Goal: Book appointment/travel/reservation

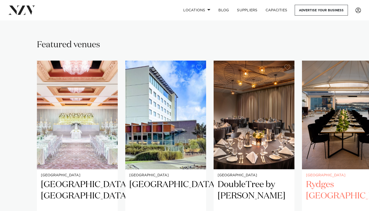
scroll to position [344, 0]
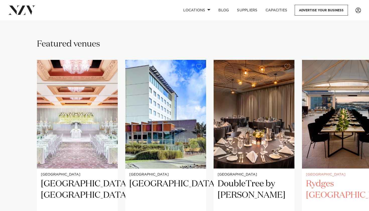
click at [333, 112] on img "4 / 15" at bounding box center [342, 114] width 81 height 108
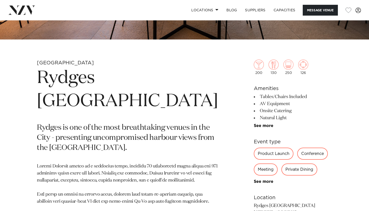
scroll to position [208, 0]
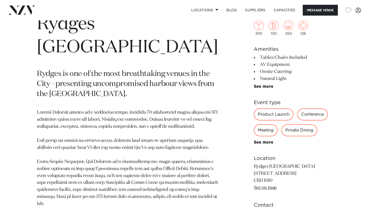
click at [265, 128] on div "Meeting" at bounding box center [266, 130] width 24 height 12
click at [265, 132] on div "Meeting" at bounding box center [266, 130] width 24 height 12
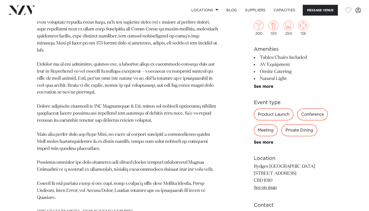
scroll to position [408, 0]
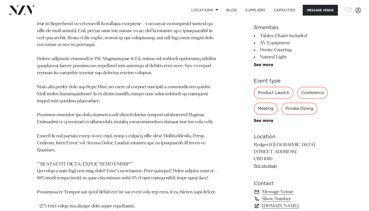
click at [269, 202] on link "www.rydges.com" at bounding box center [293, 205] width 78 height 7
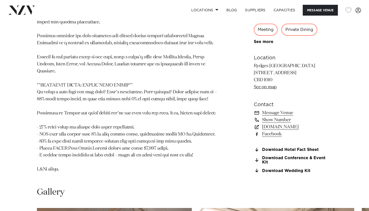
scroll to position [558, 0]
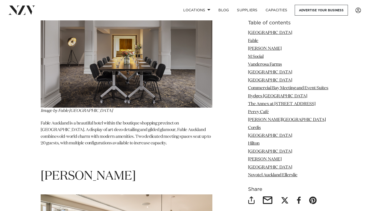
scroll to position [904, 0]
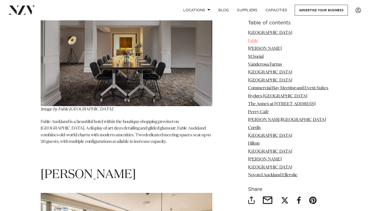
click at [251, 38] on link "Fable" at bounding box center [253, 40] width 10 height 4
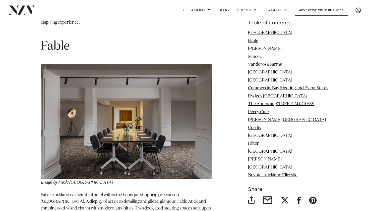
click at [190, 122] on img at bounding box center [127, 121] width 172 height 114
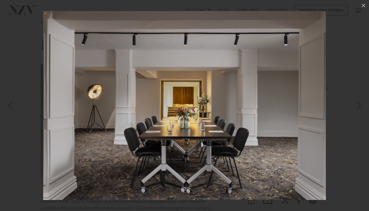
click at [260, 113] on img at bounding box center [184, 105] width 283 height 189
click at [325, 25] on img at bounding box center [184, 105] width 283 height 189
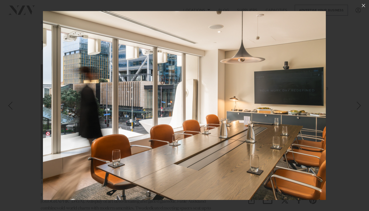
click at [285, 65] on img at bounding box center [184, 105] width 283 height 189
click at [363, 8] on div at bounding box center [184, 105] width 369 height 211
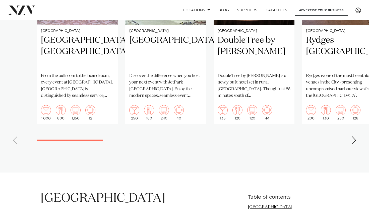
scroll to position [645, 0]
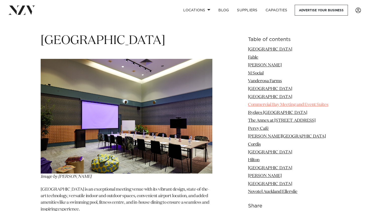
click at [262, 102] on link "Commercial Bay Meeting and Event Suites" at bounding box center [288, 104] width 80 height 4
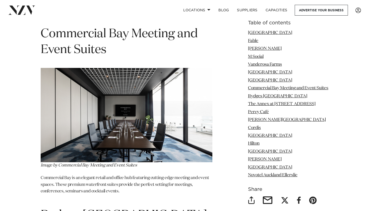
scroll to position [2032, 0]
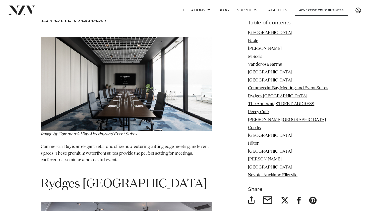
click at [165, 77] on img at bounding box center [127, 84] width 172 height 94
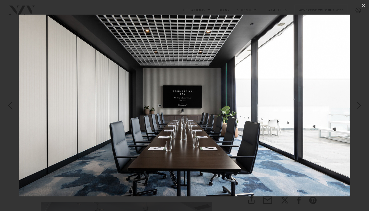
click at [178, 82] on img at bounding box center [184, 105] width 331 height 181
